Goal: Task Accomplishment & Management: Manage account settings

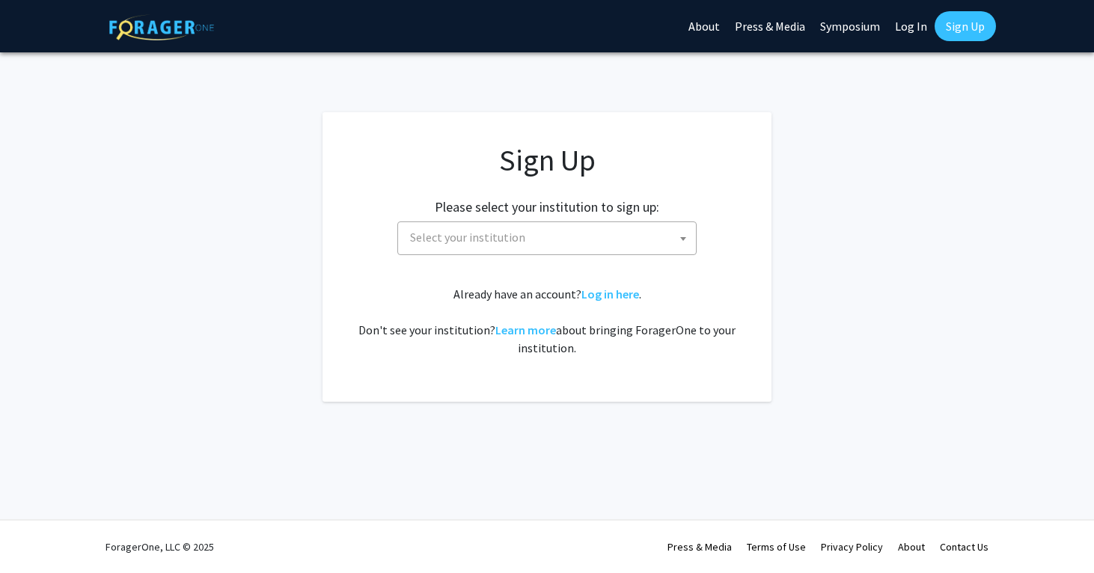
click at [543, 241] on span "Select your institution" at bounding box center [550, 237] width 292 height 31
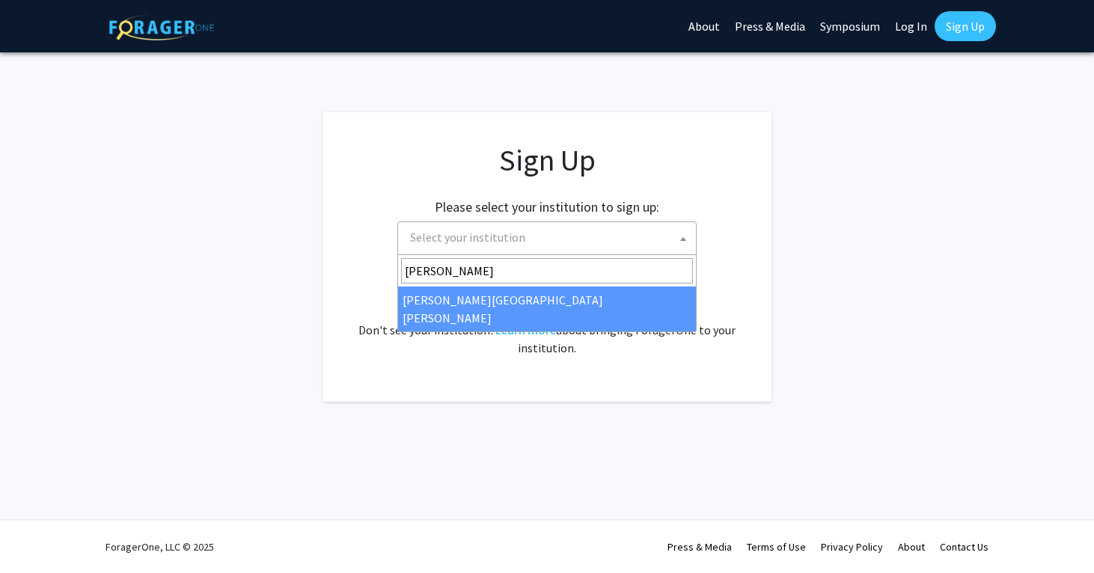
type input "[PERSON_NAME]"
select select "1"
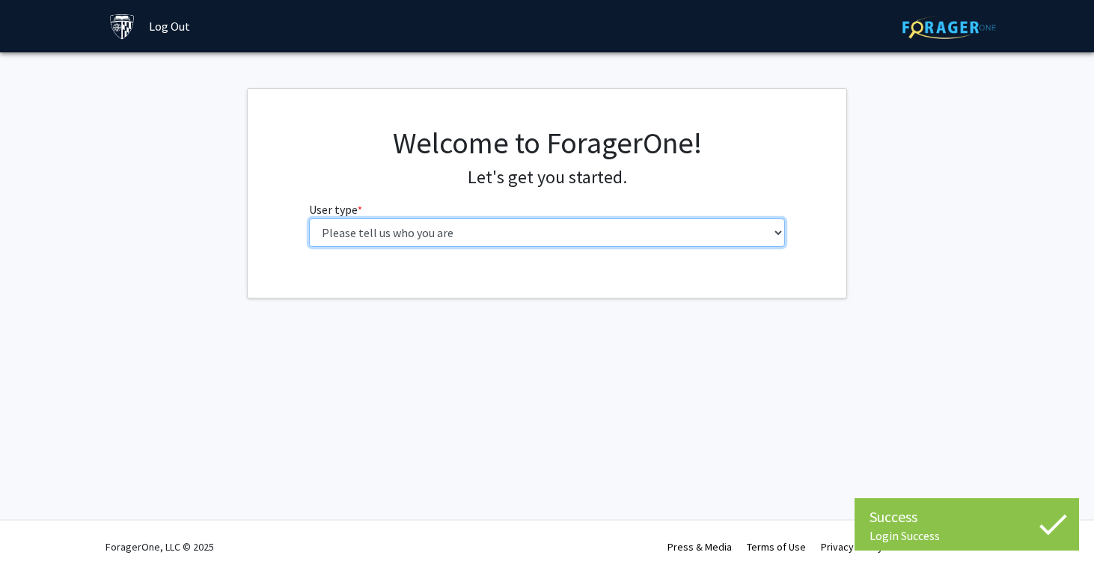
click at [601, 227] on select "Please tell us who you are Undergraduate Student Master's Student Doctoral Cand…" at bounding box center [547, 232] width 477 height 28
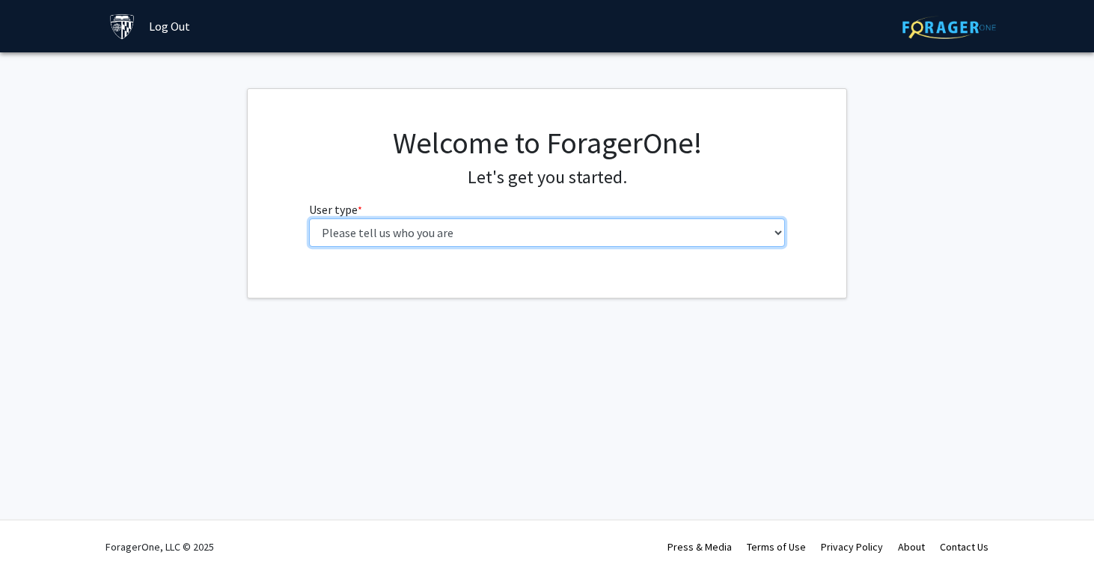
select select "2: masters"
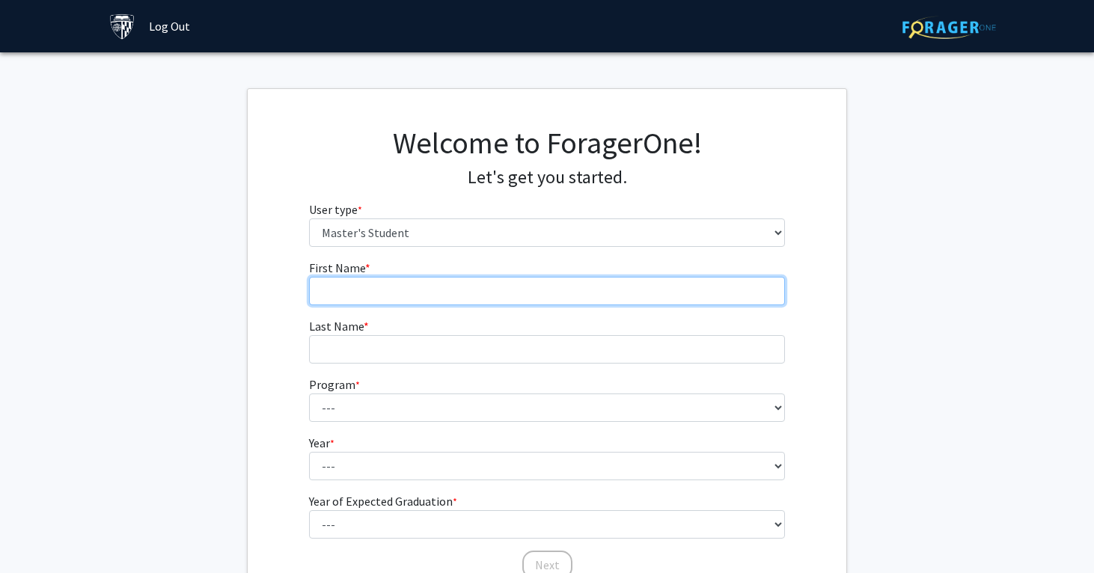
click at [560, 287] on input "First Name * required" at bounding box center [547, 291] width 477 height 28
type input "Kyle"
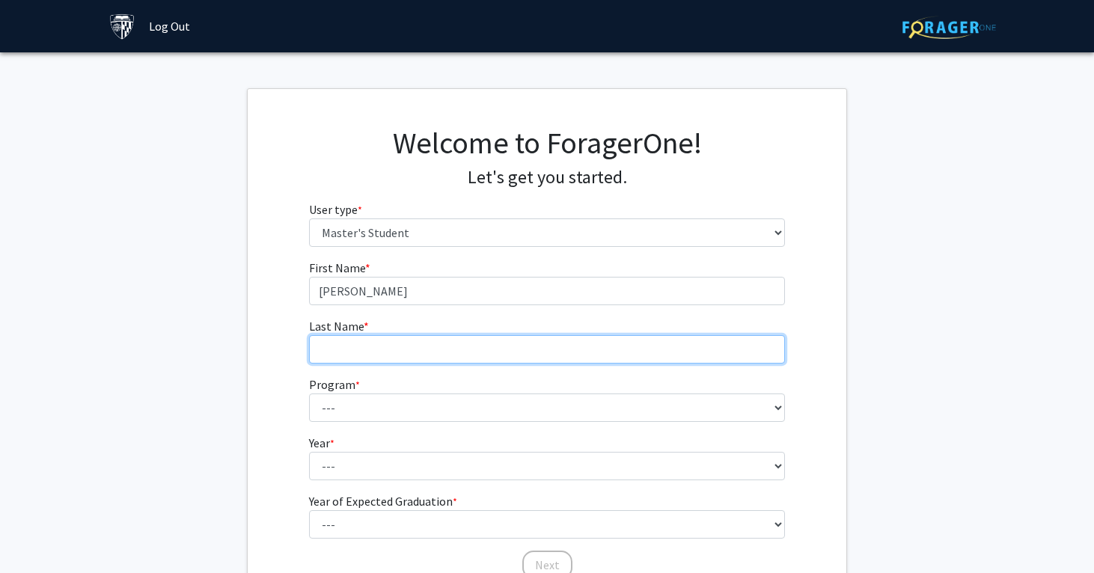
type input "Berdini"
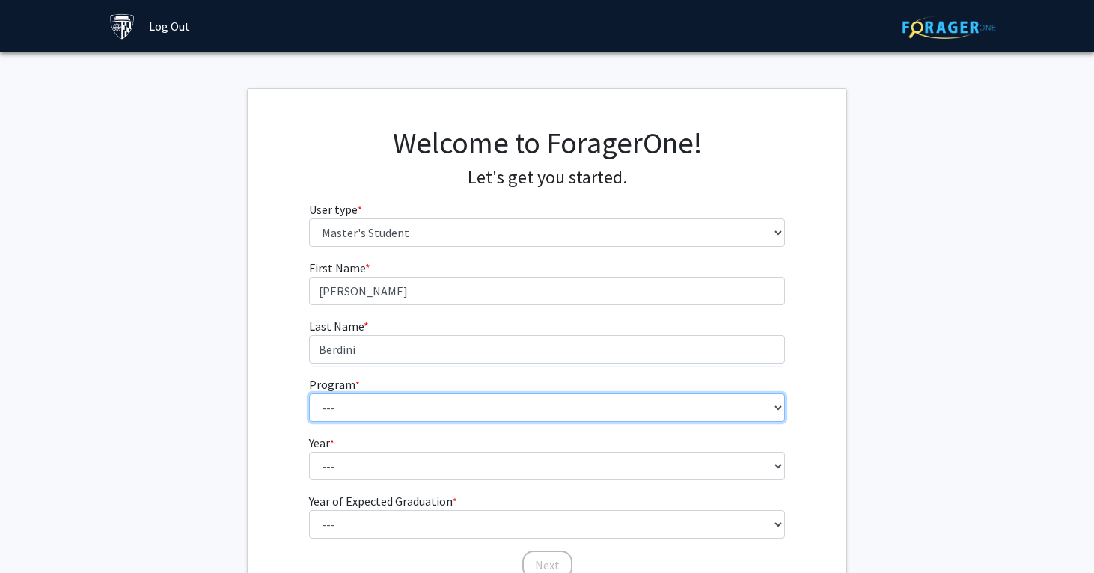
click at [430, 403] on select "--- Anatomy Education Applied and Computational Mathematics Applied Biomedical …" at bounding box center [547, 408] width 477 height 28
select select "27: 105"
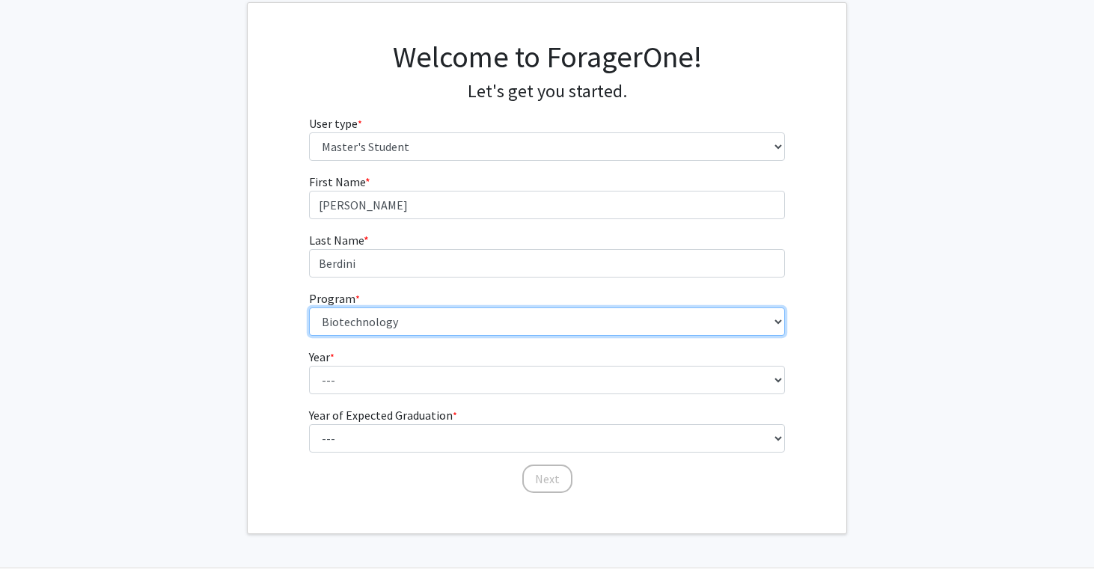
scroll to position [134, 0]
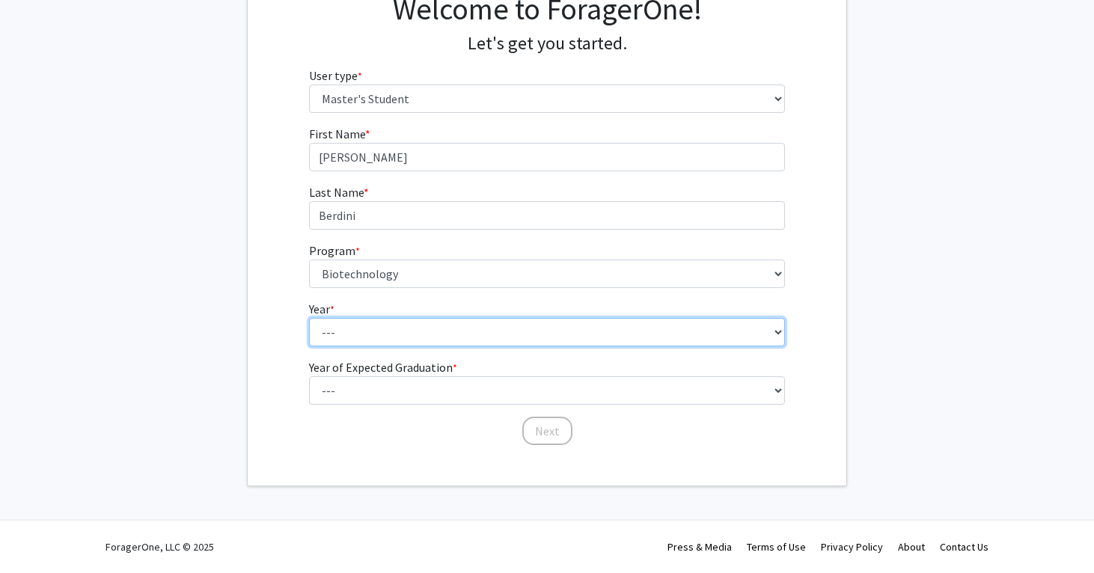
click at [461, 345] on select "--- First Year Second Year" at bounding box center [547, 332] width 477 height 28
select select "2: second_year"
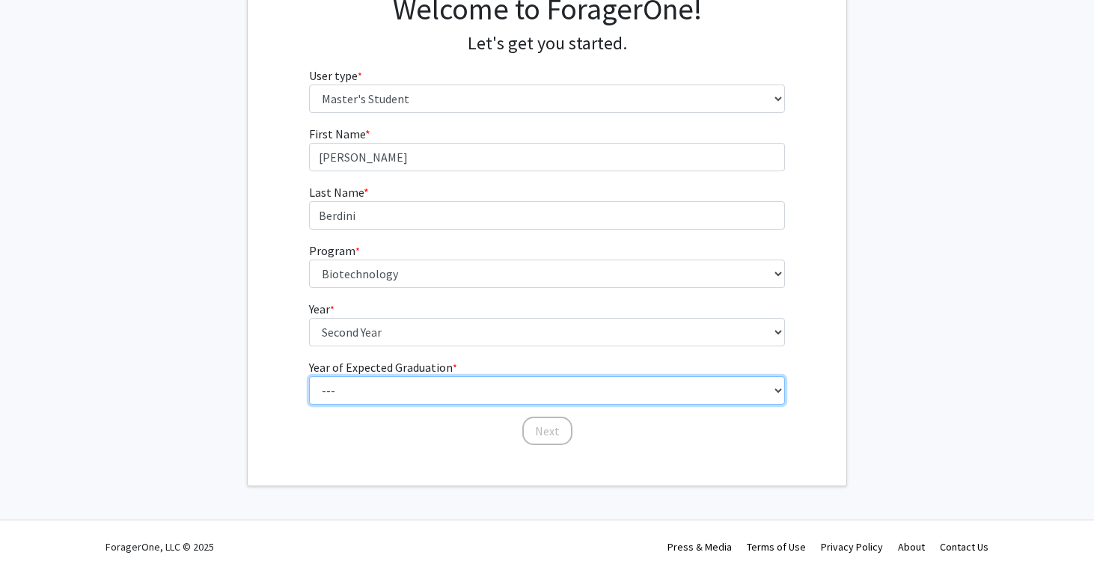
click at [456, 387] on select "--- 2025 2026 2027 2028 2029 2030 2031 2032 2033 2034" at bounding box center [547, 390] width 477 height 28
select select "2: 2026"
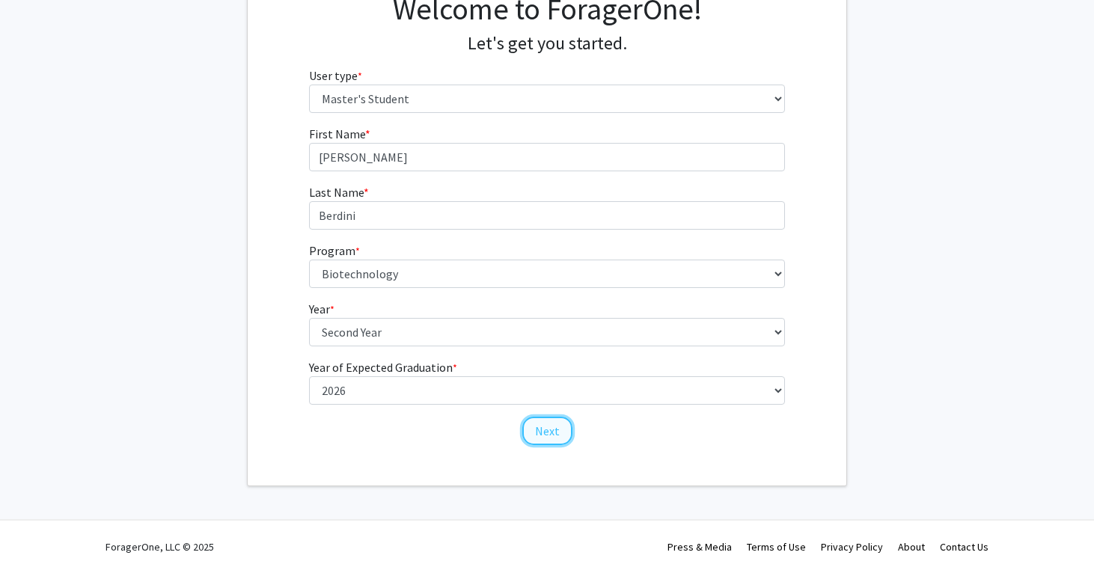
click at [554, 432] on button "Next" at bounding box center [547, 431] width 50 height 28
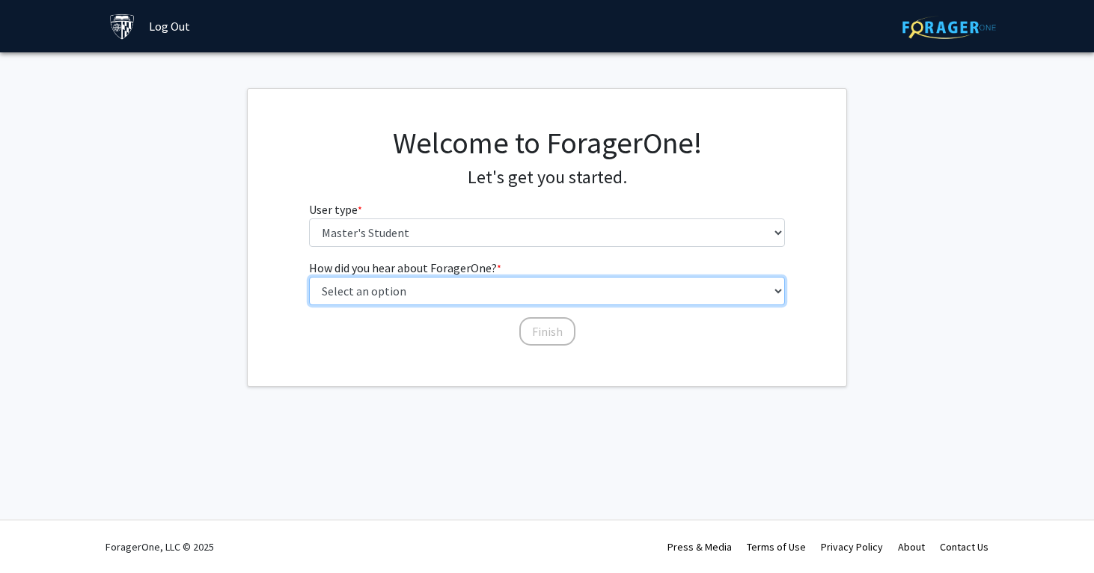
click at [539, 296] on select "Select an option Peer/student recommendation Faculty/staff recommendation Unive…" at bounding box center [547, 291] width 477 height 28
select select "3: university_website"
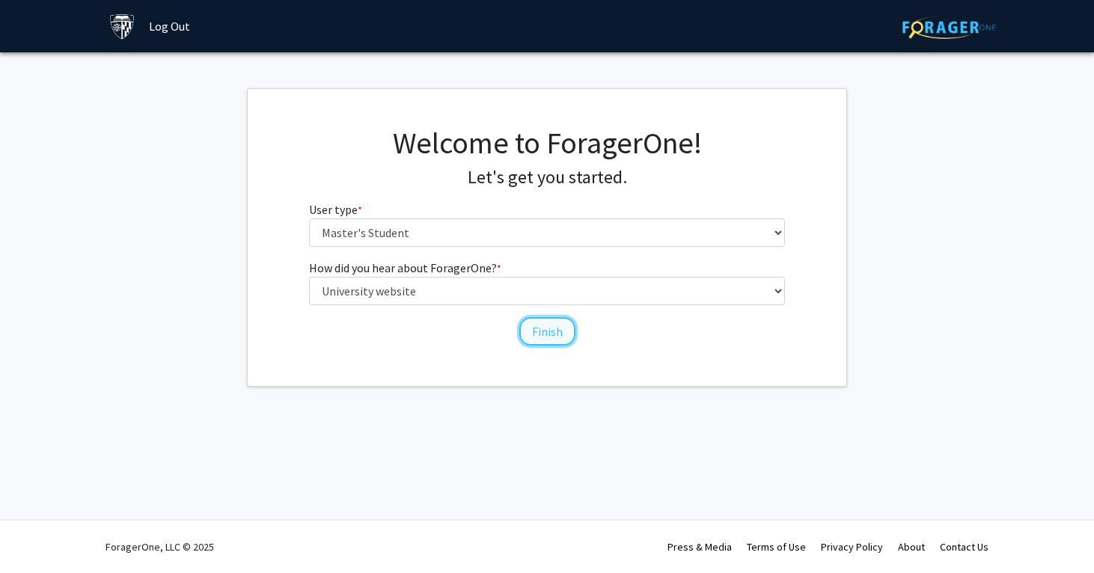
click at [556, 330] on button "Finish" at bounding box center [547, 331] width 56 height 28
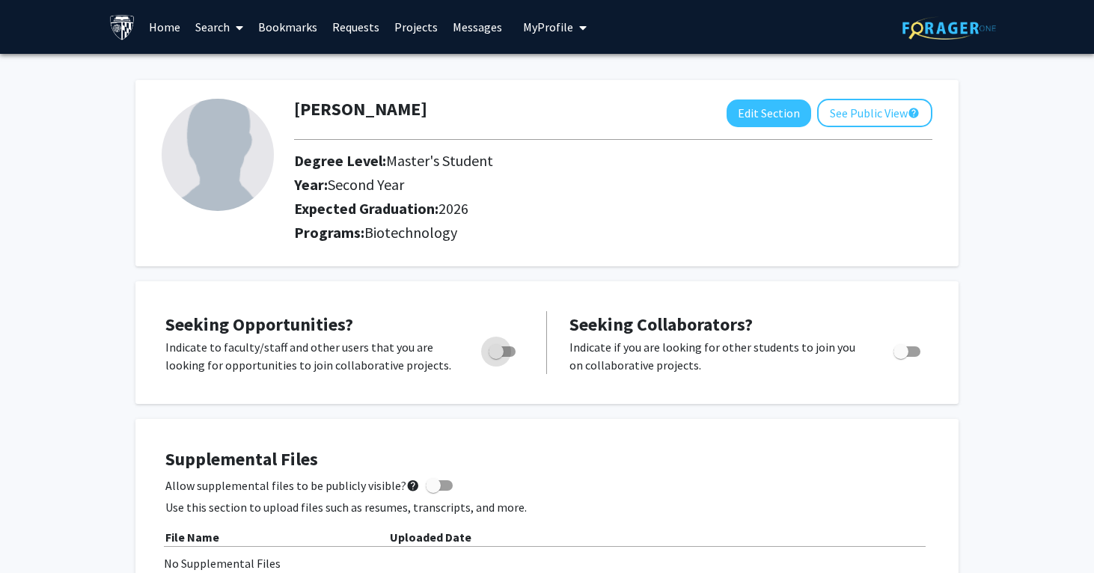
click at [486, 357] on label "Toggle" at bounding box center [499, 352] width 33 height 18
click at [495, 357] on input "Are you actively seeking opportunities?" at bounding box center [495, 357] width 1 height 1
checkbox input "true"
click at [899, 352] on span "Toggle" at bounding box center [900, 351] width 15 height 15
click at [900, 357] on input "Would you like to receive other student requests to work with you?" at bounding box center [900, 357] width 1 height 1
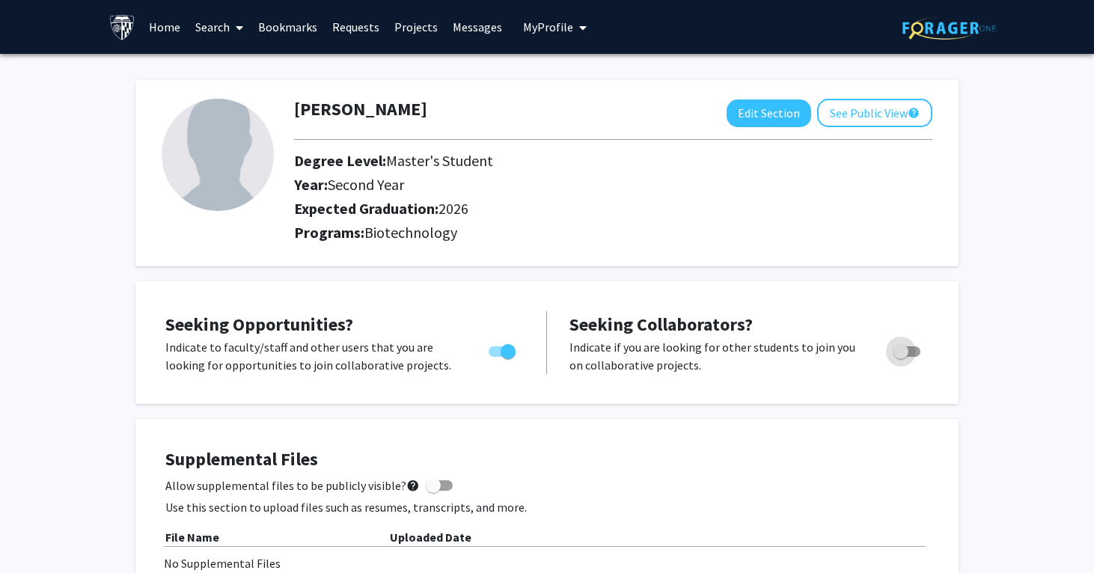
checkbox input "true"
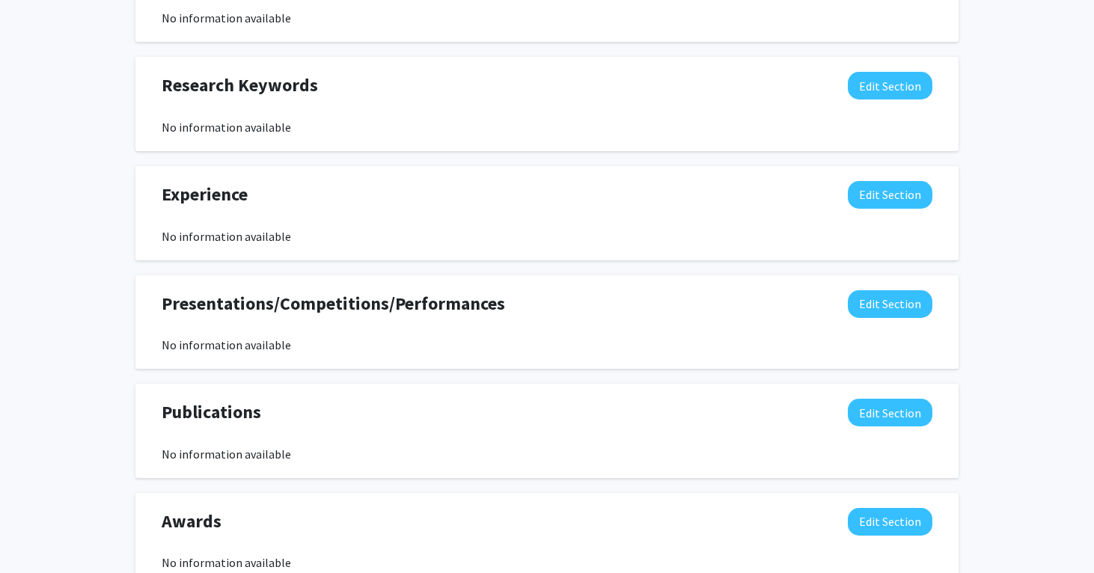
scroll to position [652, 0]
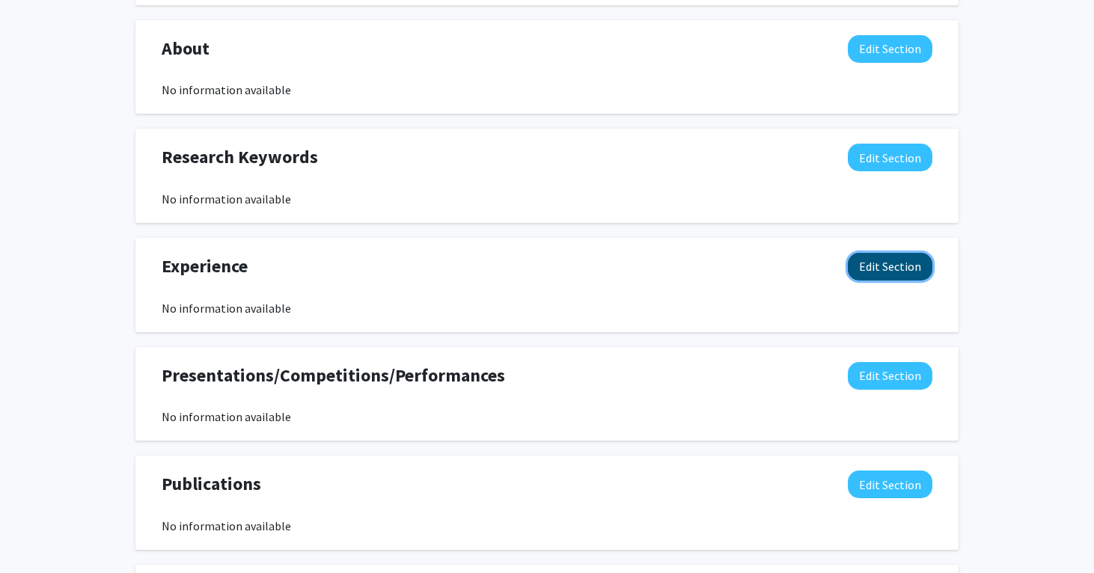
click at [886, 270] on button "Edit Section" at bounding box center [890, 267] width 85 height 28
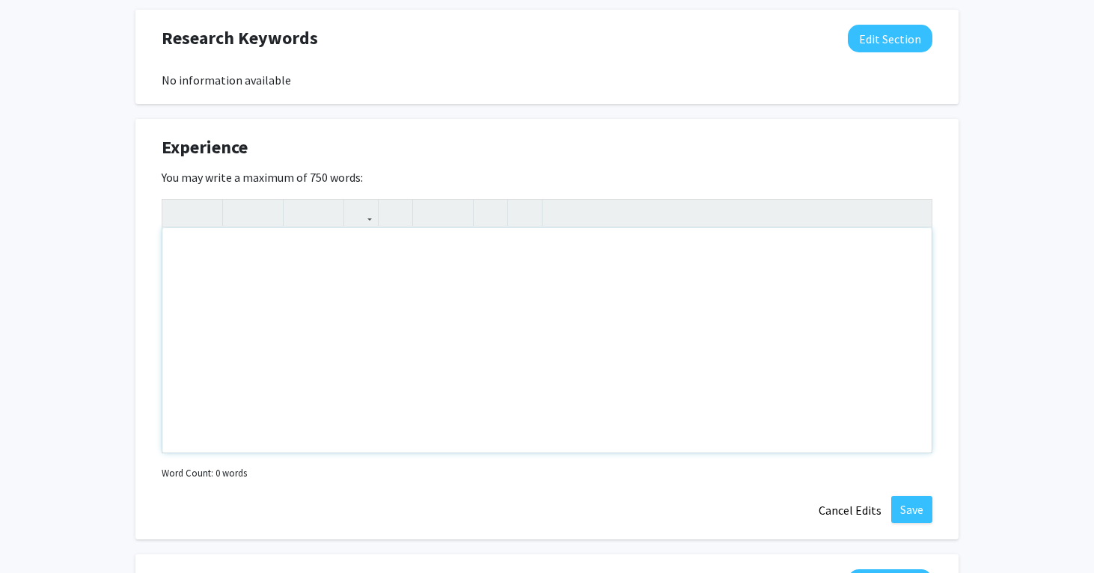
scroll to position [777, 0]
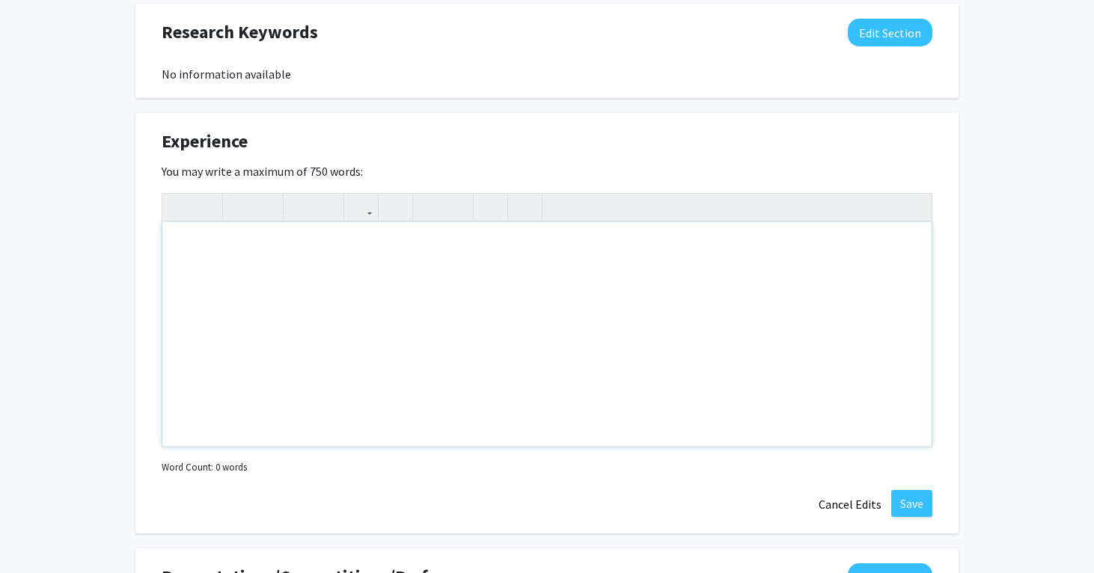
click at [352, 293] on div "Note to users with screen readers: Please deactivate our accessibility plugin f…" at bounding box center [546, 334] width 769 height 224
click at [854, 497] on button "Cancel Edits" at bounding box center [850, 504] width 82 height 28
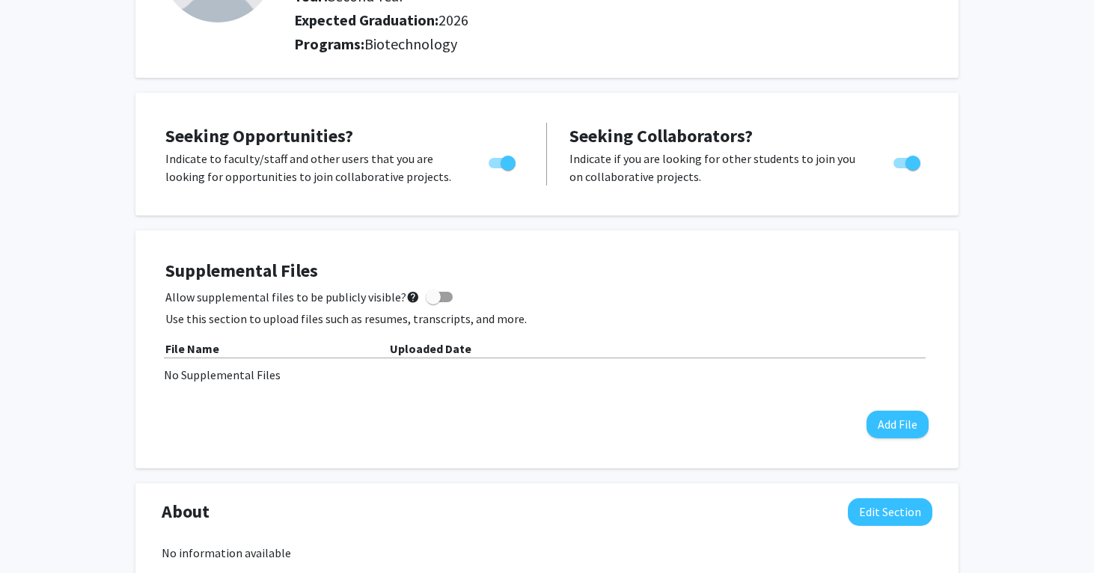
scroll to position [0, 0]
